Goal: Navigation & Orientation: Find specific page/section

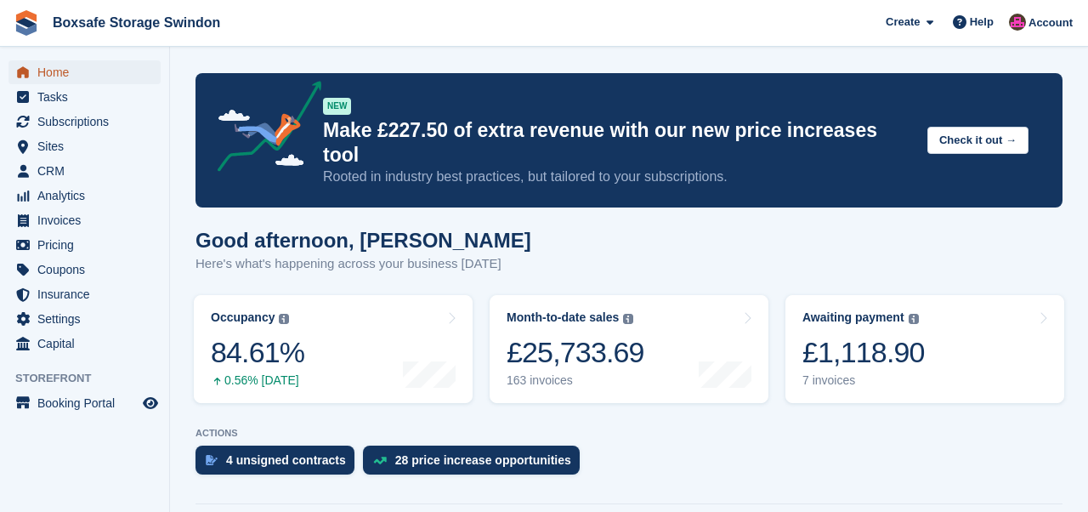
click at [69, 69] on span "Home" at bounding box center [88, 72] width 102 height 24
click at [62, 123] on span "Subscriptions" at bounding box center [88, 122] width 102 height 24
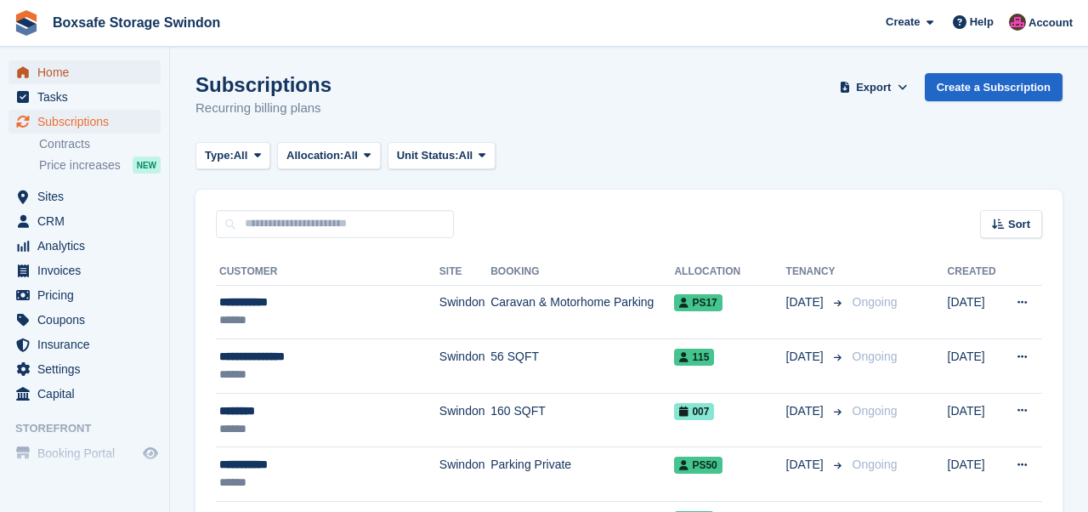
click at [65, 67] on span "Home" at bounding box center [88, 72] width 102 height 24
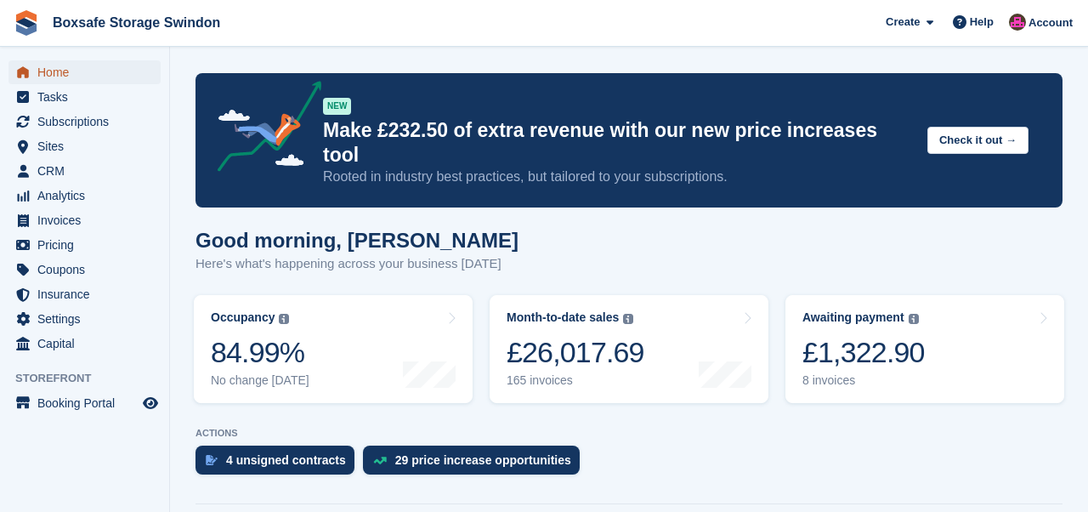
click at [105, 69] on span "Home" at bounding box center [88, 72] width 102 height 24
